Goal: Information Seeking & Learning: Learn about a topic

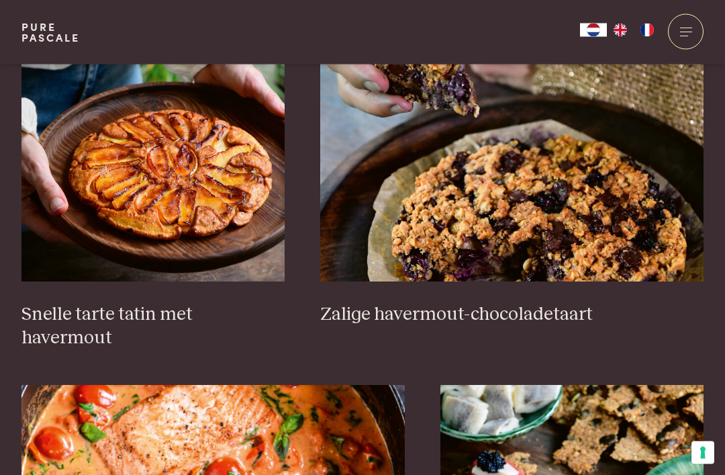
scroll to position [2042, 0]
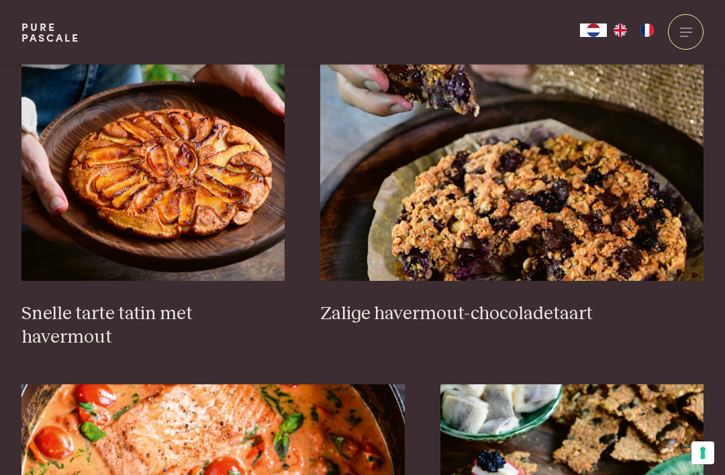
click at [164, 204] on img at bounding box center [152, 146] width 263 height 269
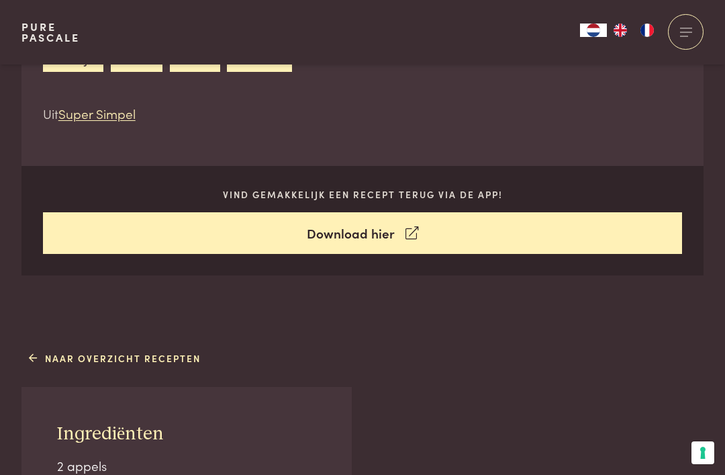
scroll to position [547, 0]
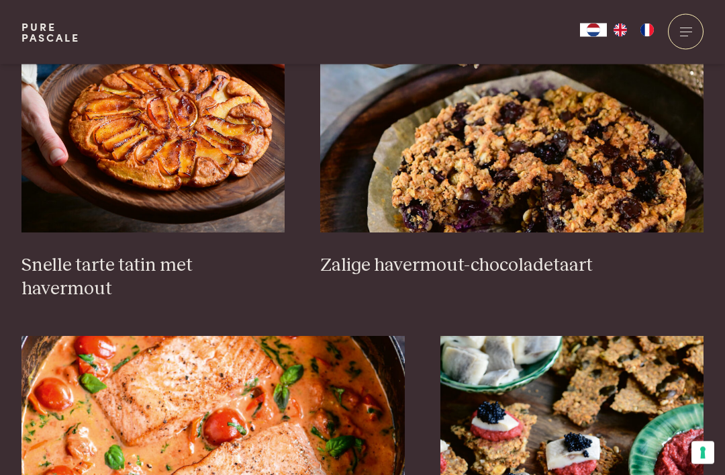
scroll to position [2090, 0]
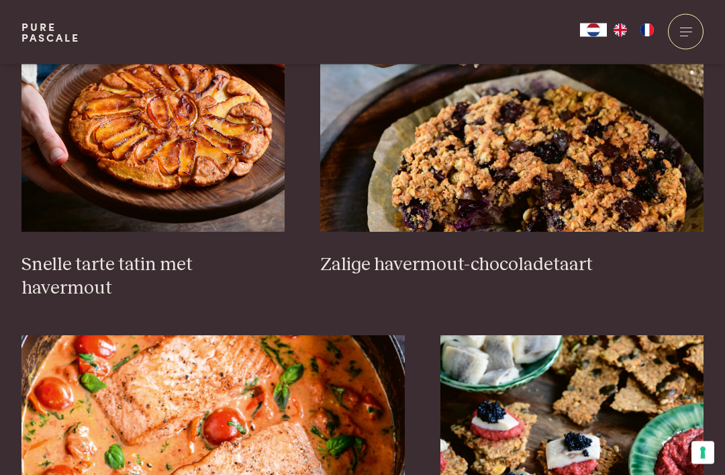
click at [536, 194] on img at bounding box center [512, 98] width 384 height 269
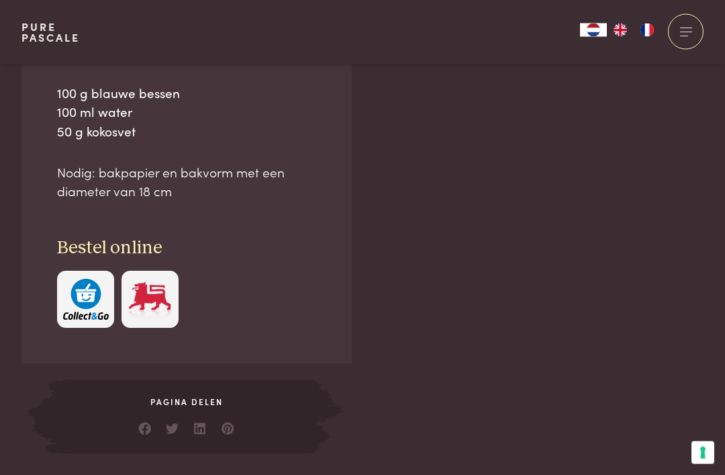
scroll to position [1050, 0]
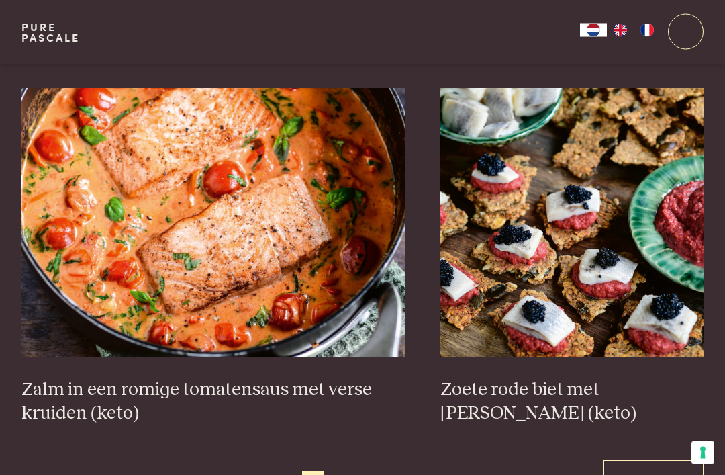
scroll to position [2338, 0]
click at [109, 261] on img at bounding box center [213, 222] width 384 height 269
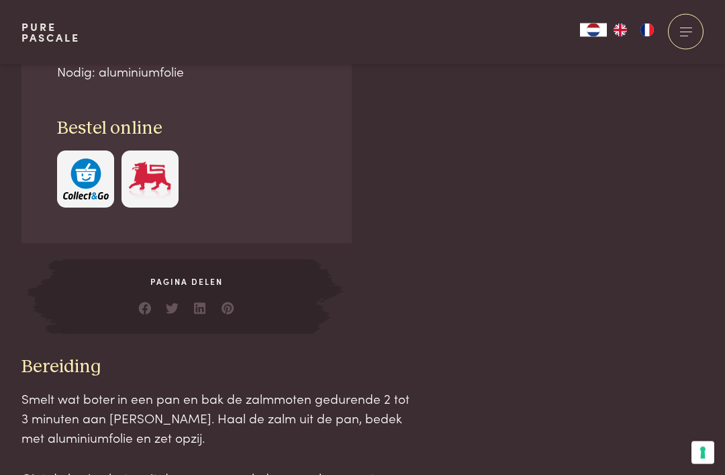
scroll to position [1118, 0]
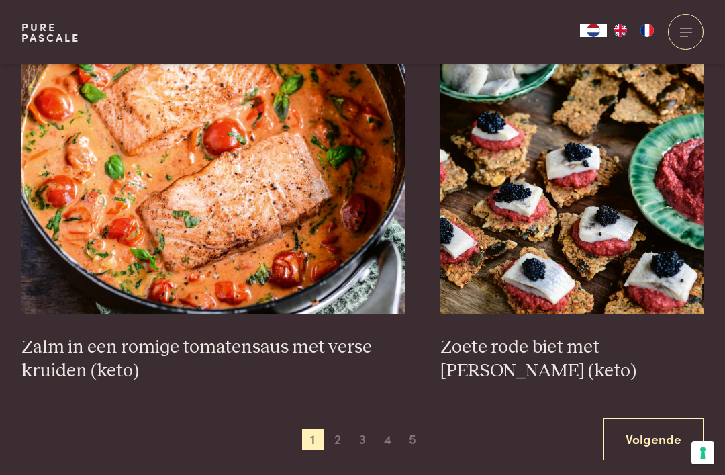
click at [343, 429] on span "2" at bounding box center [337, 439] width 21 height 21
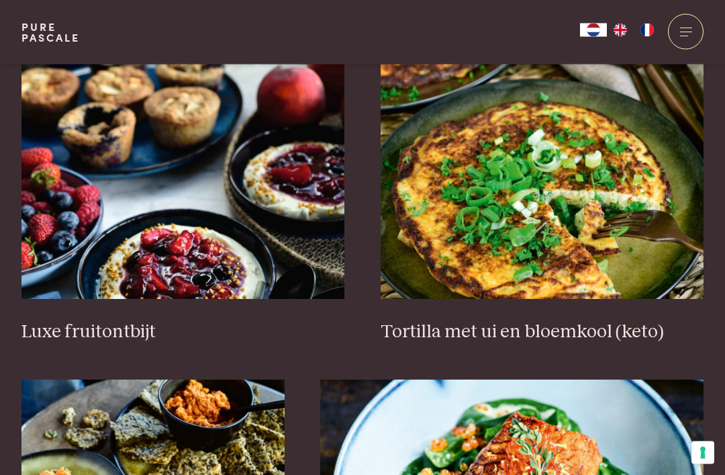
scroll to position [1652, 0]
click at [519, 275] on img at bounding box center [543, 164] width 324 height 269
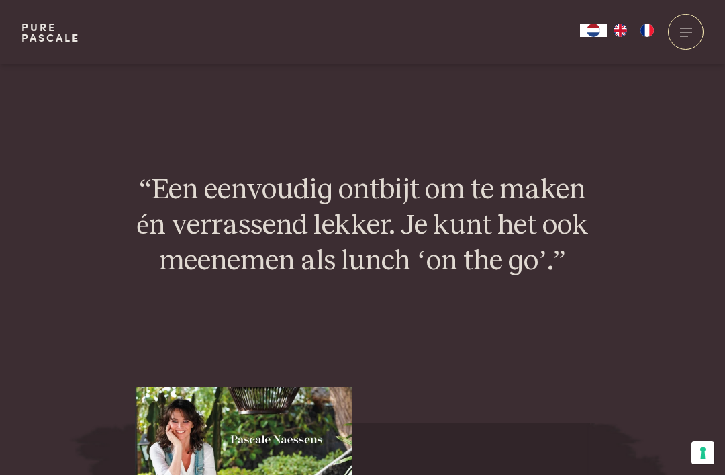
scroll to position [2081, 0]
